Goal: Transaction & Acquisition: Obtain resource

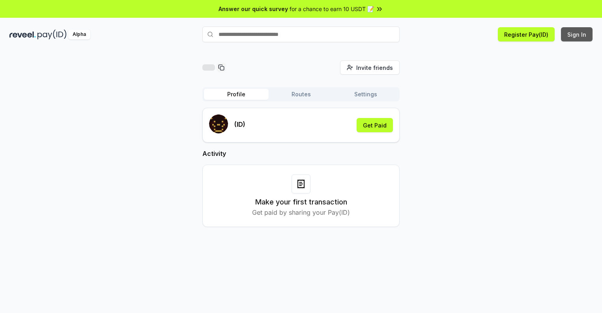
click at [577, 34] on button "Sign In" at bounding box center [577, 34] width 32 height 14
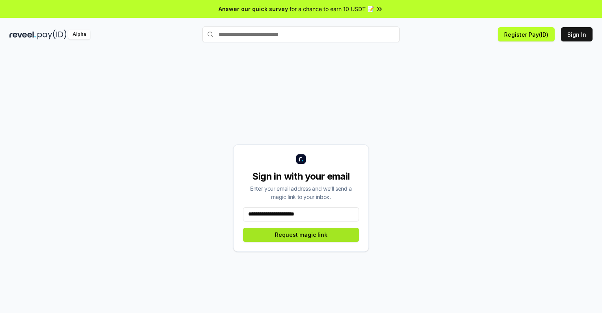
type input "**********"
click at [301, 234] on button "Request magic link" at bounding box center [301, 235] width 116 height 14
